Goal: Find specific page/section: Find specific page/section

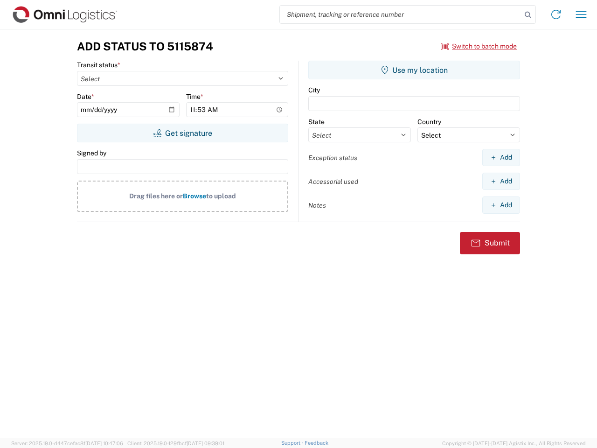
click at [400, 14] on input "search" at bounding box center [401, 15] width 242 height 18
click at [528, 15] on icon at bounding box center [527, 14] width 13 height 13
click at [556, 14] on icon at bounding box center [555, 14] width 15 height 15
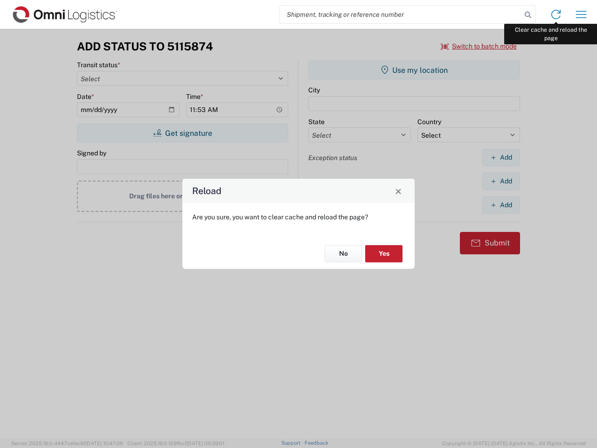
click at [581, 14] on div "Reload Are you sure, you want to clear cache and reload the page? No Yes" at bounding box center [298, 224] width 597 height 448
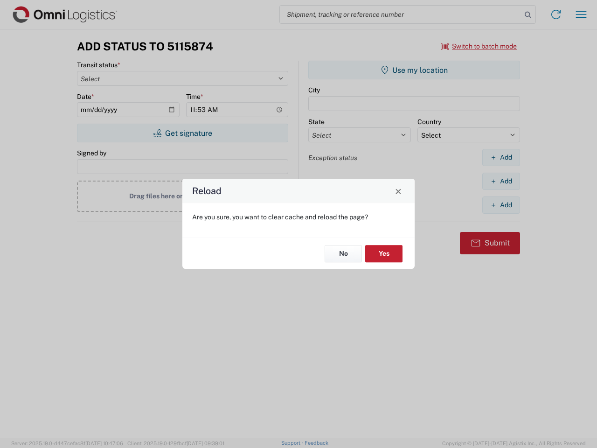
click at [479, 46] on div "Reload Are you sure, you want to clear cache and reload the page? No Yes" at bounding box center [298, 224] width 597 height 448
click at [182, 133] on div "Reload Are you sure, you want to clear cache and reload the page? No Yes" at bounding box center [298, 224] width 597 height 448
click at [414, 70] on div "Reload Are you sure, you want to clear cache and reload the page? No Yes" at bounding box center [298, 224] width 597 height 448
click at [501, 157] on div "Reload Are you sure, you want to clear cache and reload the page? No Yes" at bounding box center [298, 224] width 597 height 448
click at [501, 181] on div "Reload Are you sure, you want to clear cache and reload the page? No Yes" at bounding box center [298, 224] width 597 height 448
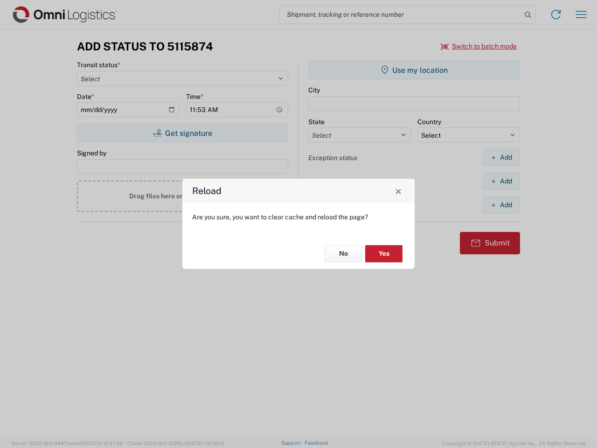
click at [501, 205] on div "Reload Are you sure, you want to clear cache and reload the page? No Yes" at bounding box center [298, 224] width 597 height 448
